Goal: Task Accomplishment & Management: Manage account settings

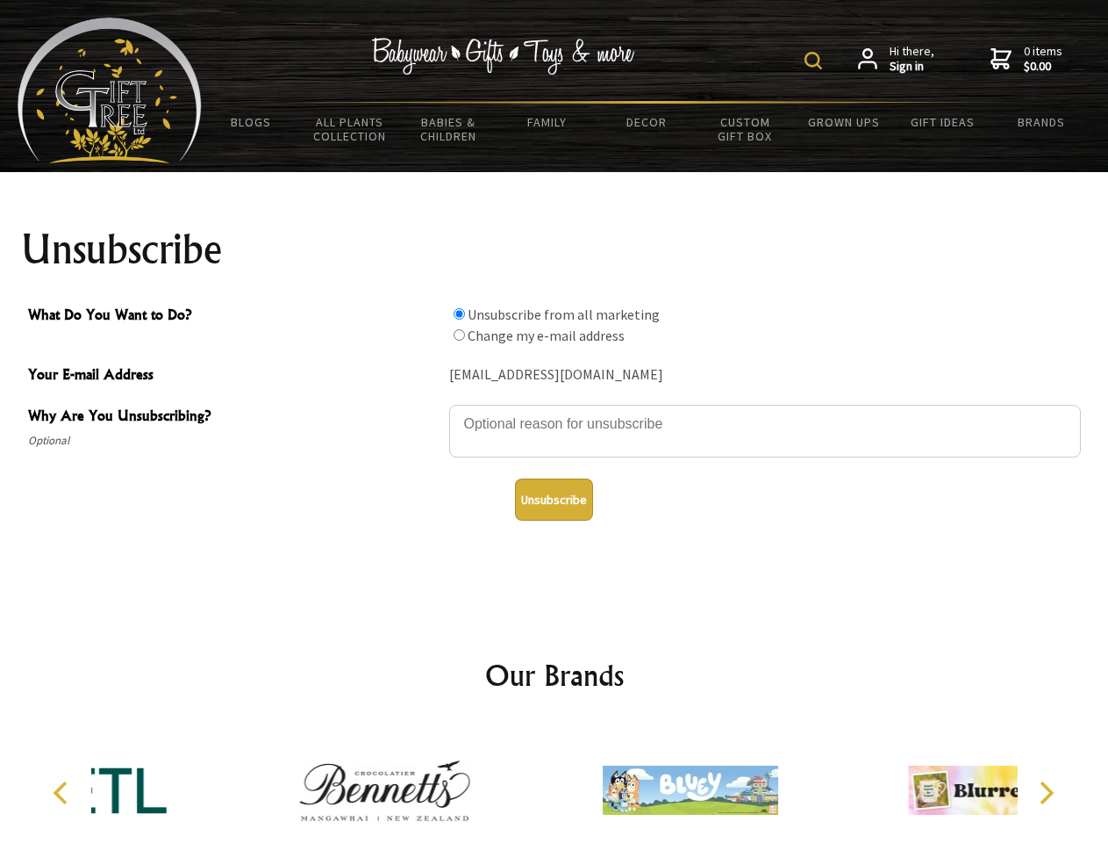
click at [816, 61] on img at bounding box center [814, 61] width 18 height 18
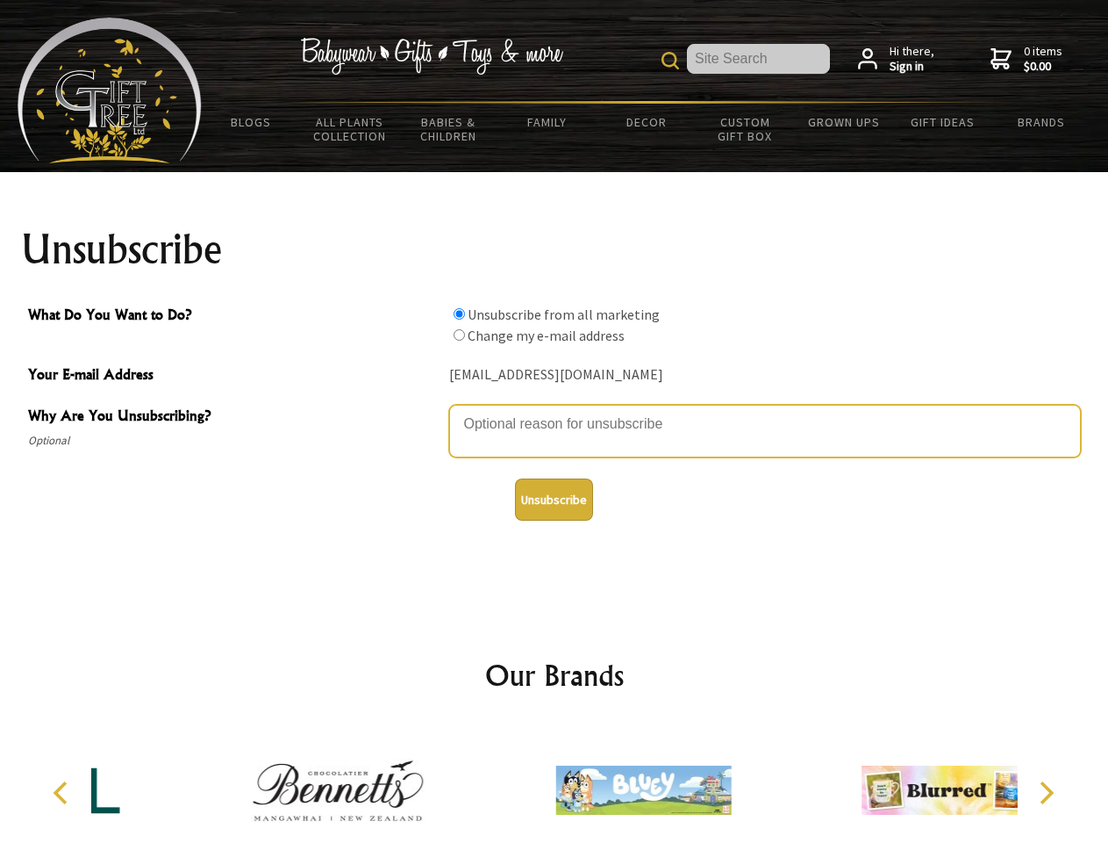
click at [555, 411] on textarea "Why Are You Unsubscribing?" at bounding box center [765, 431] width 632 height 53
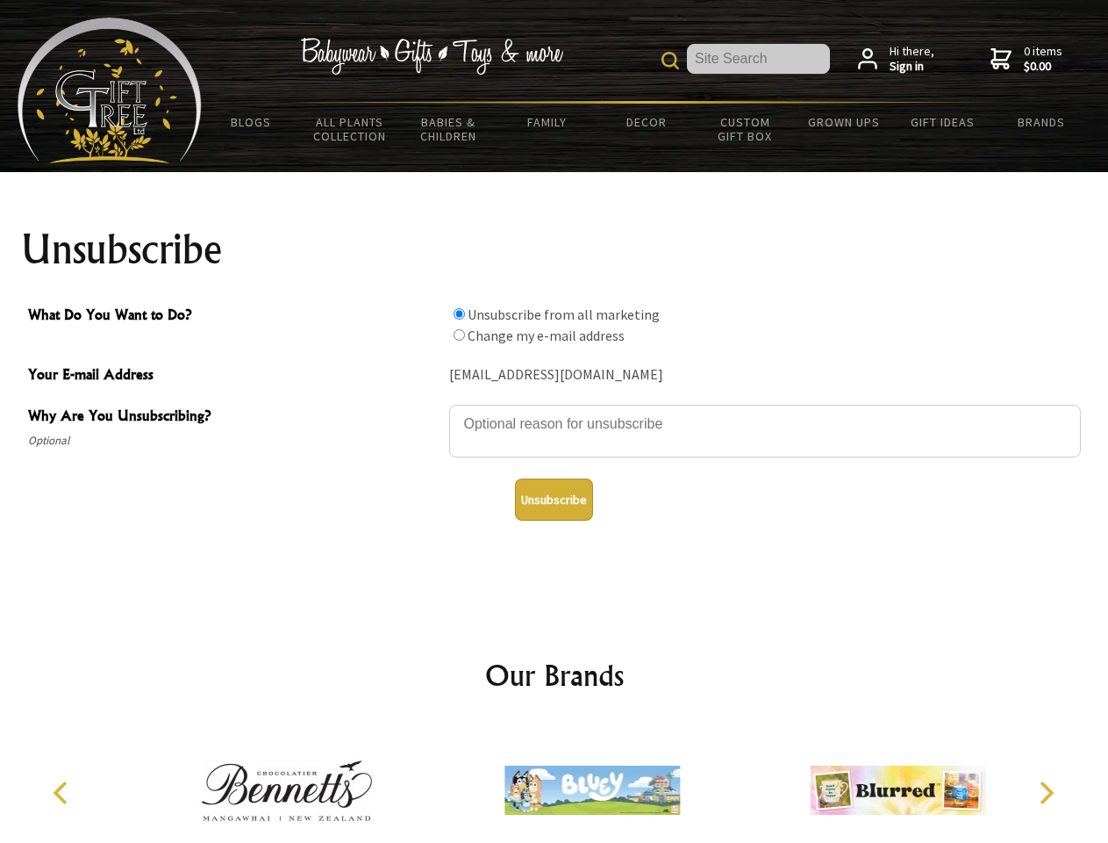
click at [459, 313] on input "What Do You Want to Do?" at bounding box center [459, 313] width 11 height 11
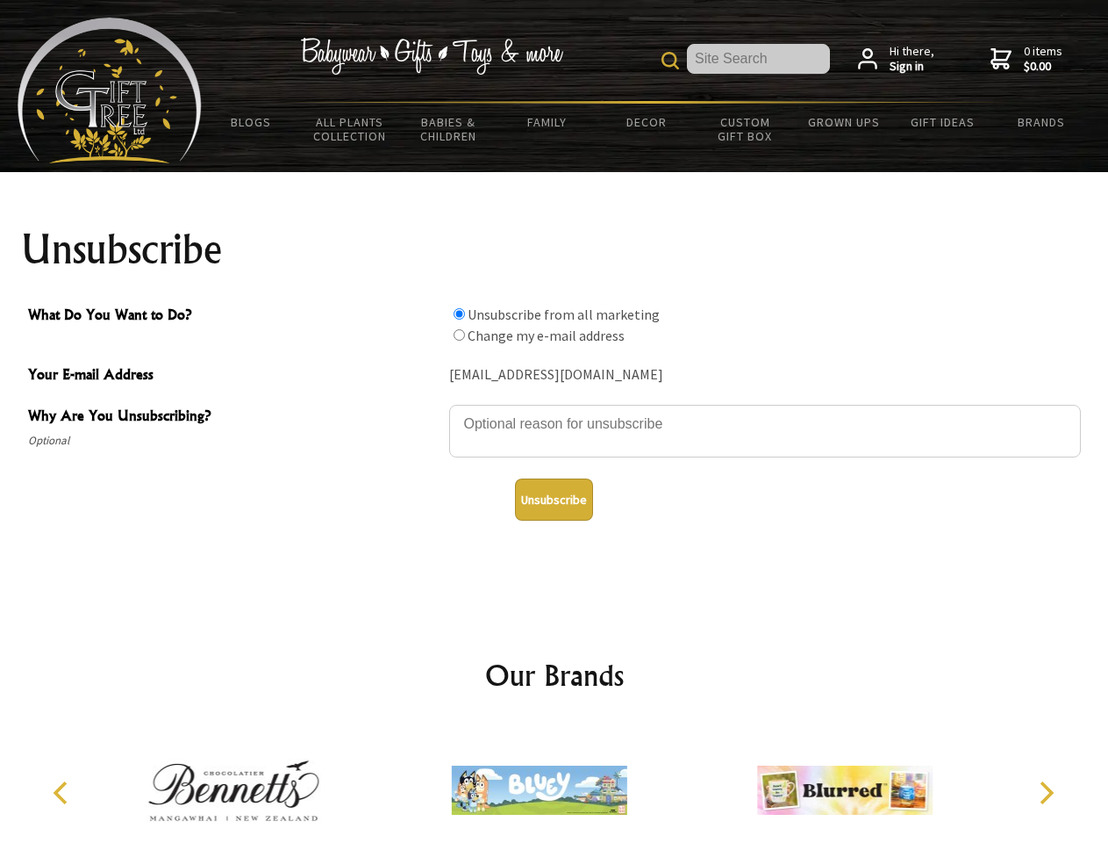
click at [459, 334] on input "What Do You Want to Do?" at bounding box center [459, 334] width 11 height 11
radio input "true"
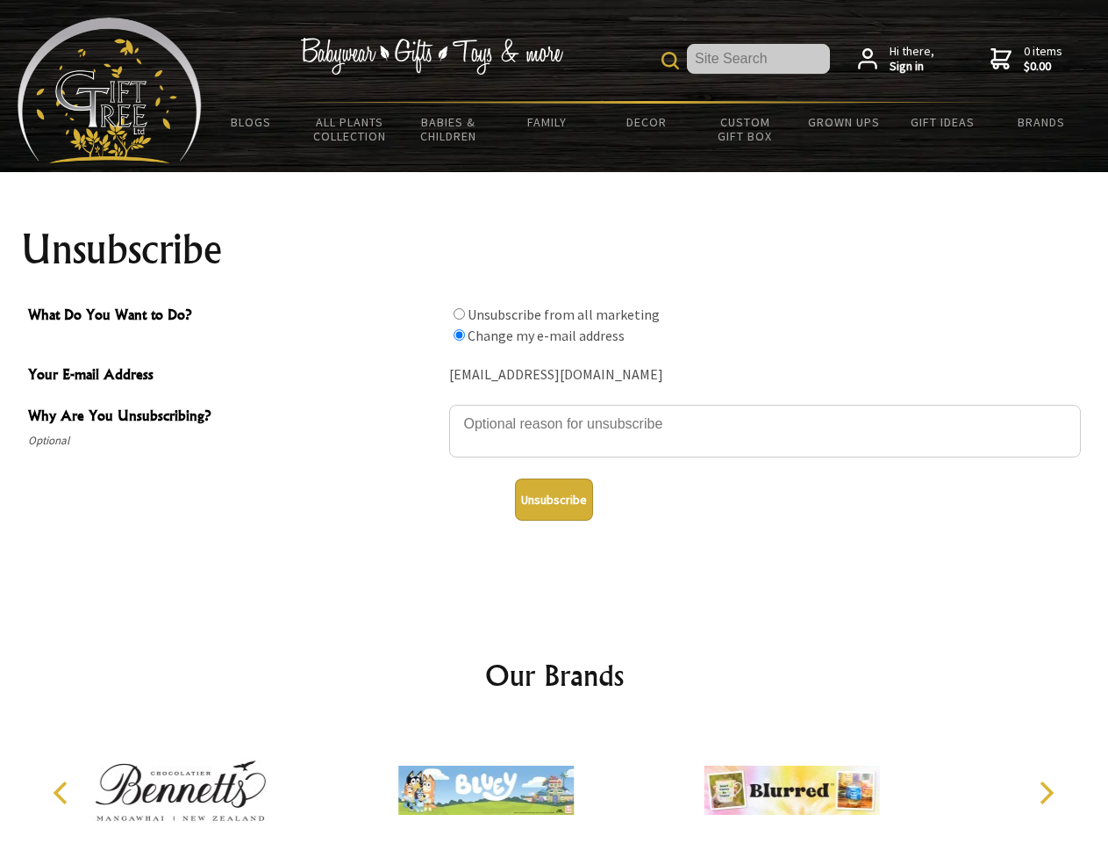
click at [554, 499] on button "Unsubscribe" at bounding box center [554, 499] width 78 height 42
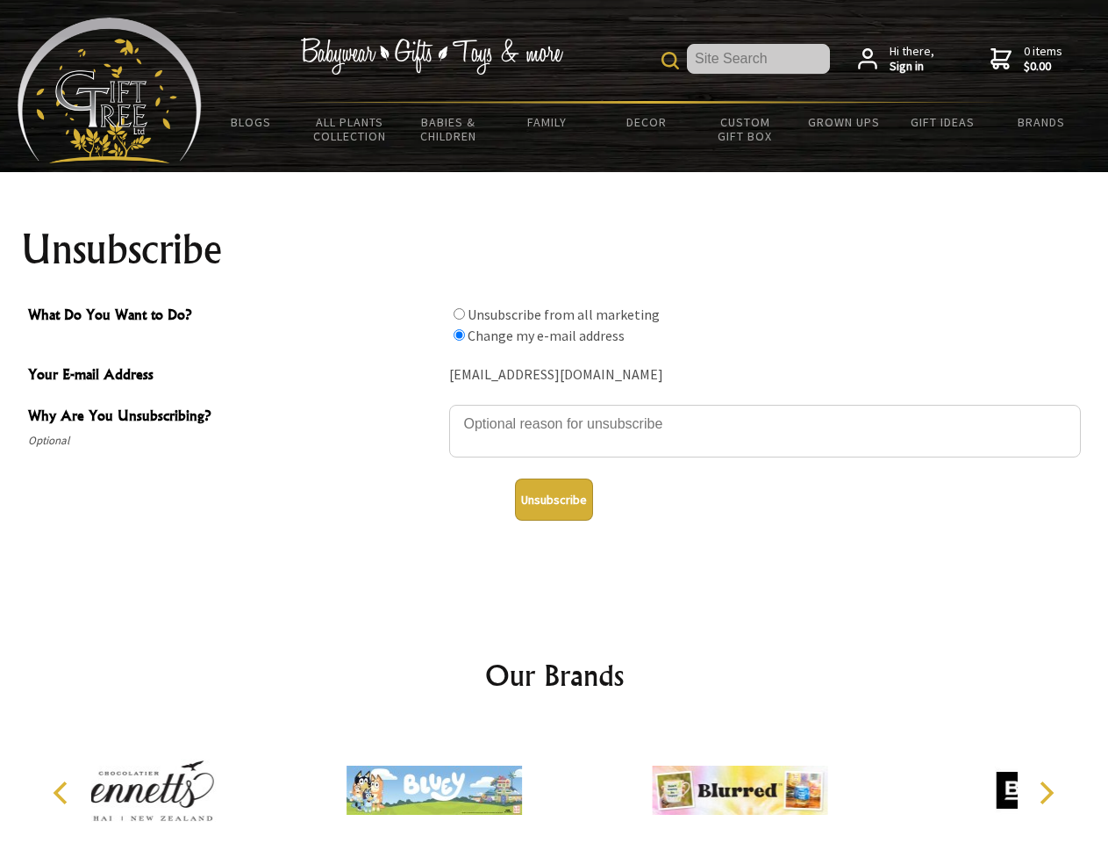
click at [587, 783] on div at bounding box center [739, 792] width 305 height 137
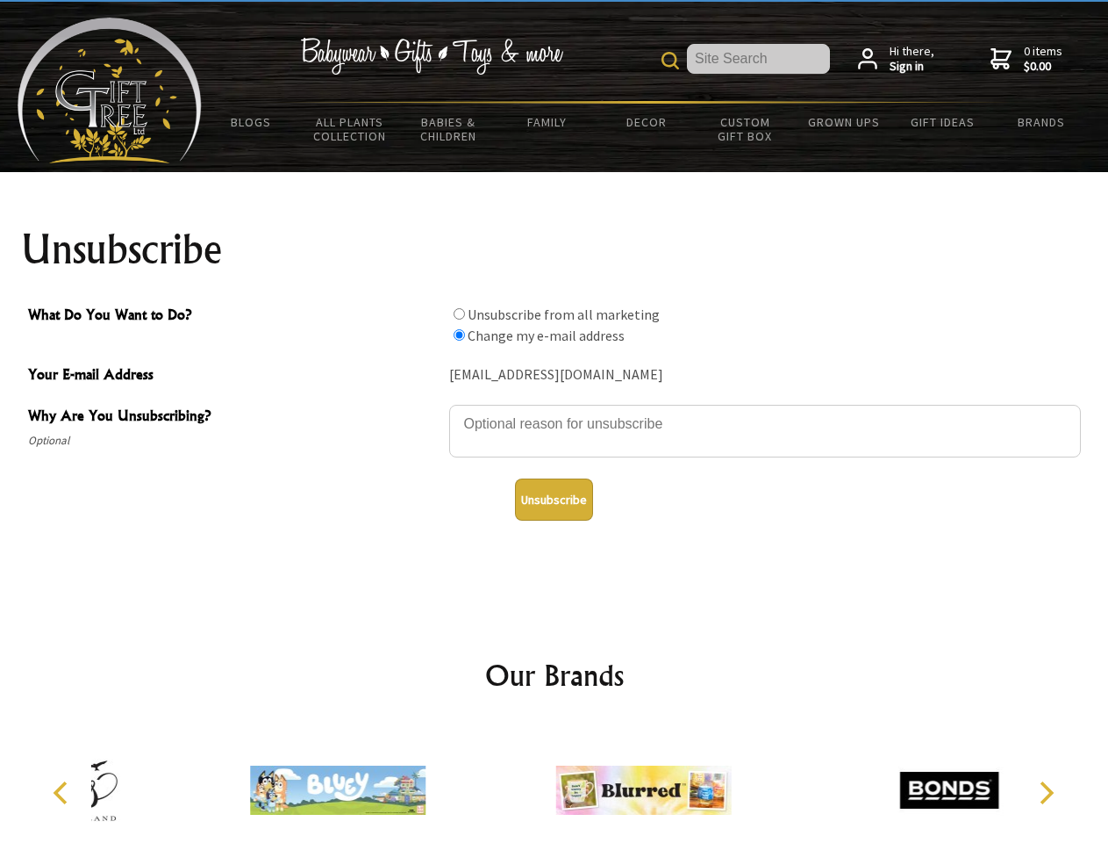
click at [63, 793] on icon "Previous" at bounding box center [62, 792] width 23 height 23
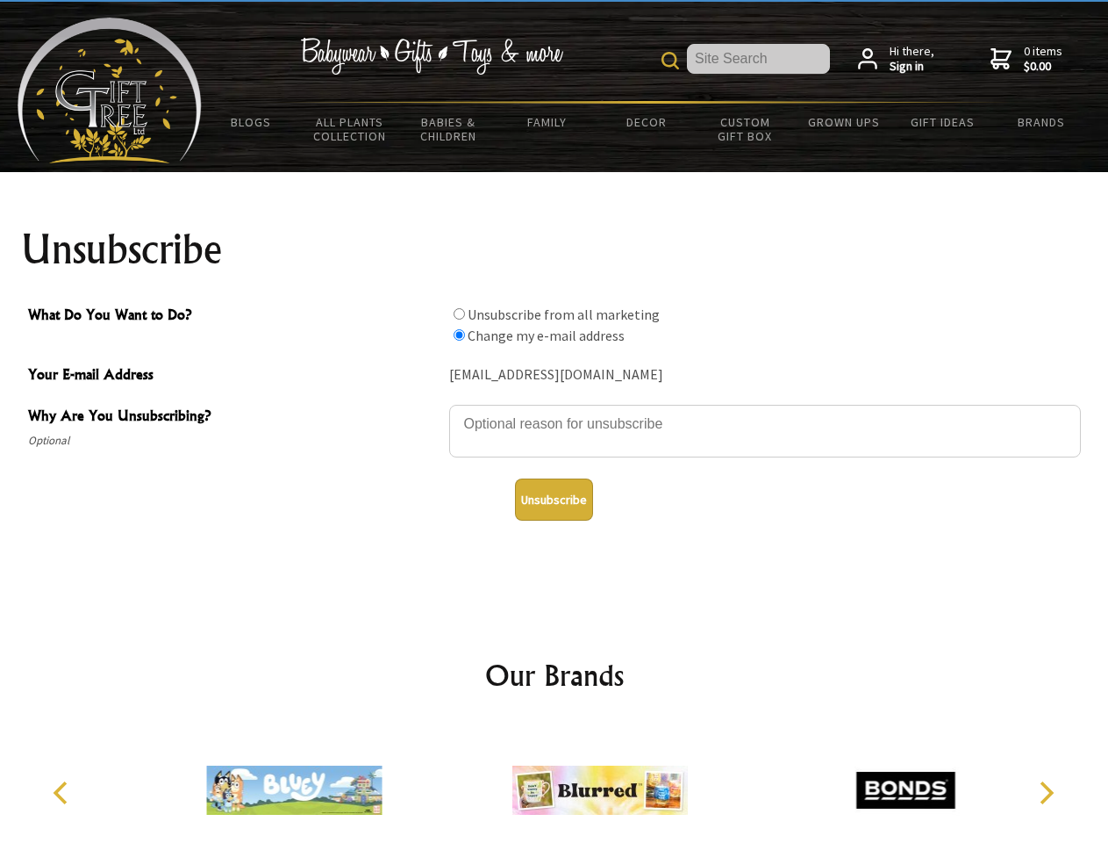
click at [1046, 793] on icon "Next" at bounding box center [1045, 792] width 23 height 23
